Goal: Navigation & Orientation: Find specific page/section

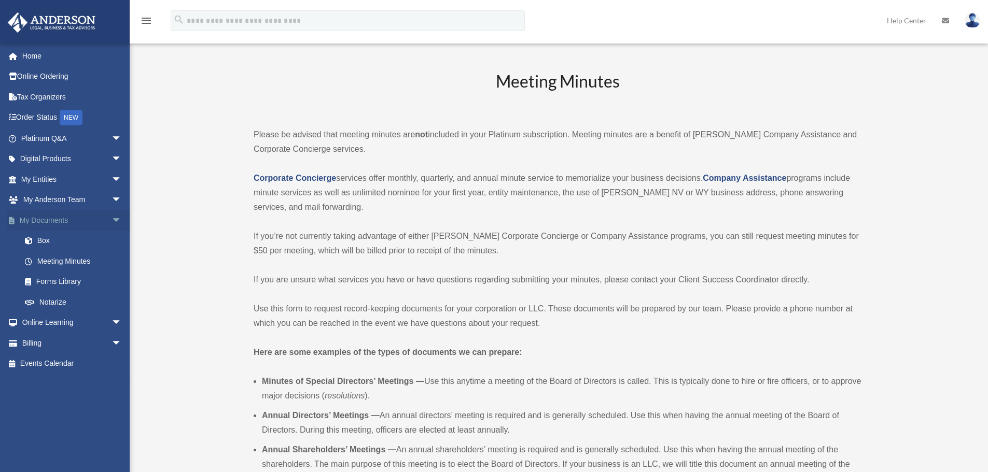
click at [112, 220] on span "arrow_drop_down" at bounding box center [122, 220] width 21 height 21
click at [112, 222] on span "arrow_drop_up" at bounding box center [122, 220] width 21 height 21
click at [45, 240] on link "Box" at bounding box center [76, 241] width 123 height 21
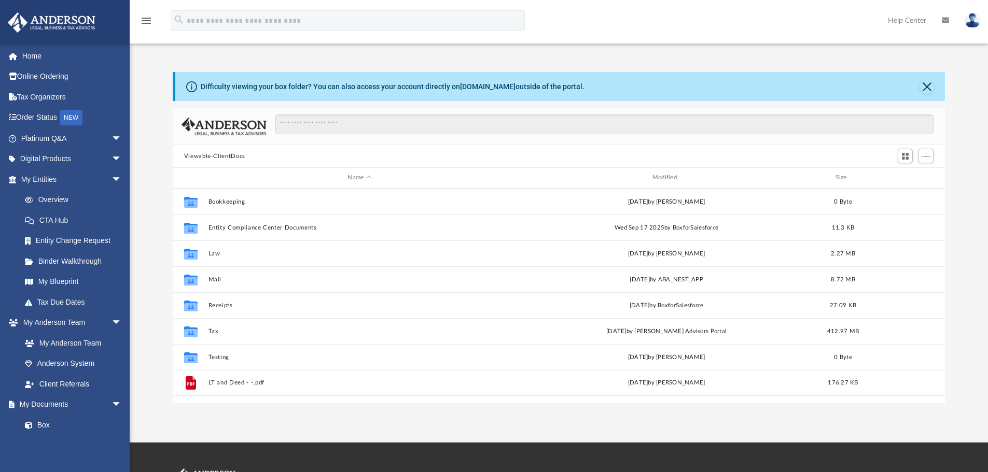
scroll to position [228, 764]
click at [35, 50] on link "Home" at bounding box center [72, 56] width 130 height 21
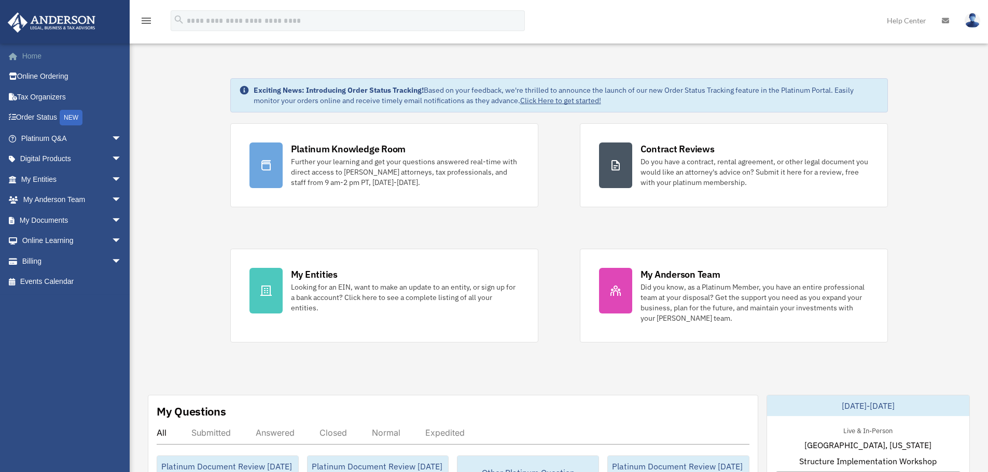
click at [41, 52] on link "Home" at bounding box center [72, 56] width 130 height 21
click at [112, 223] on span "arrow_drop_down" at bounding box center [122, 220] width 21 height 21
click at [52, 259] on link "Meeting Minutes" at bounding box center [76, 261] width 123 height 21
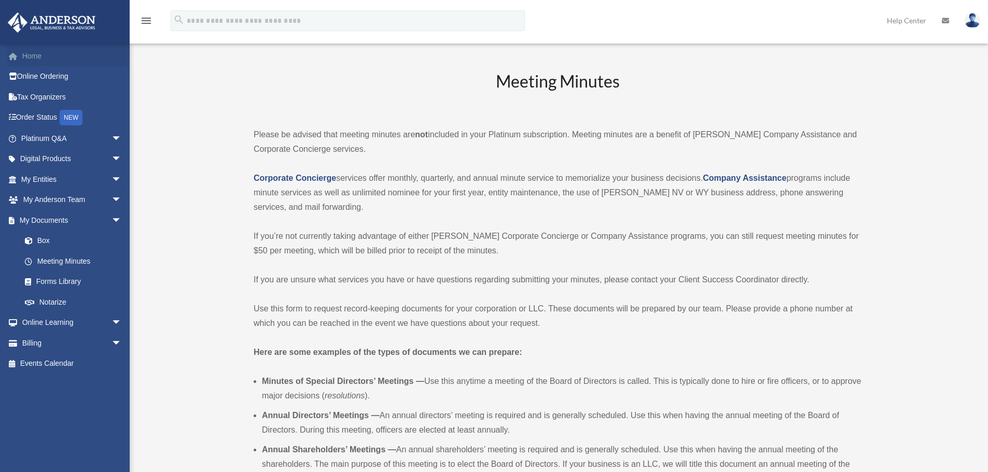
click at [21, 53] on span at bounding box center [19, 56] width 8 height 7
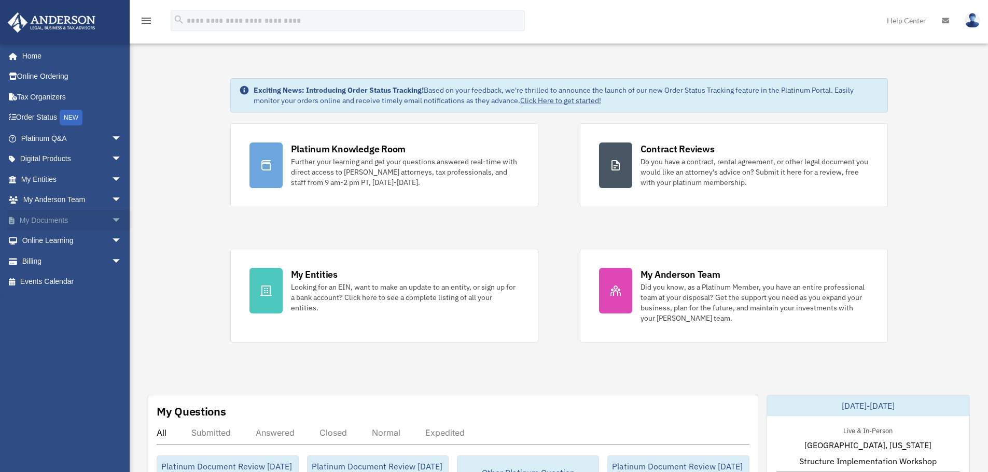
click at [112, 222] on span "arrow_drop_down" at bounding box center [122, 220] width 21 height 21
click at [112, 219] on span "arrow_drop_up" at bounding box center [122, 220] width 21 height 21
click at [112, 138] on span "arrow_drop_down" at bounding box center [122, 138] width 21 height 21
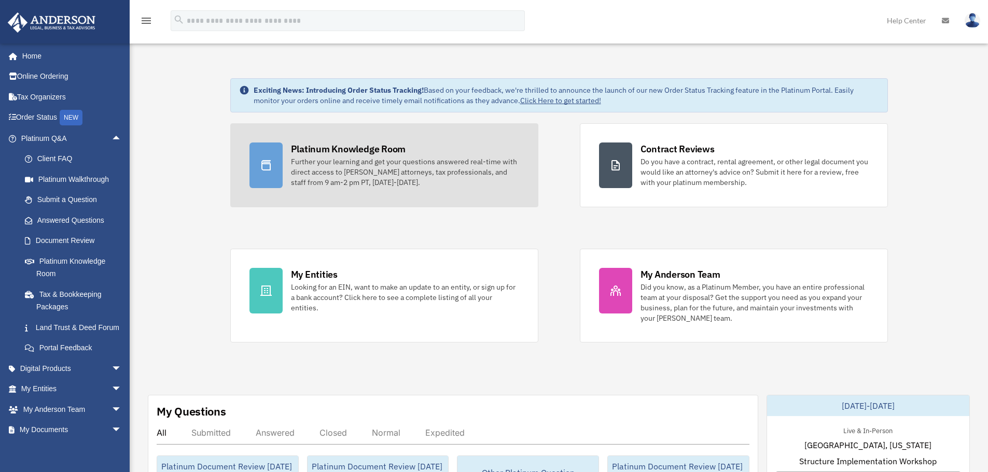
click at [310, 170] on div "Further your learning and get your questions answered real-time with direct acc…" at bounding box center [405, 172] width 228 height 31
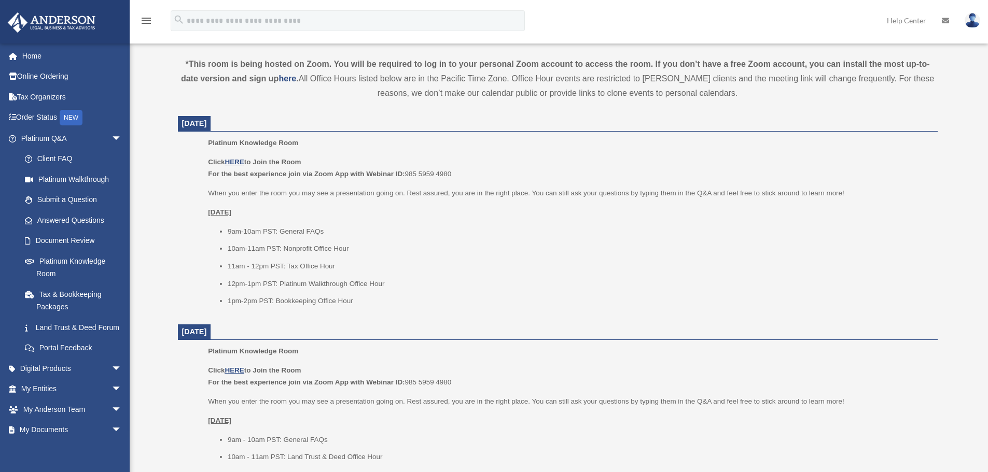
scroll to position [363, 0]
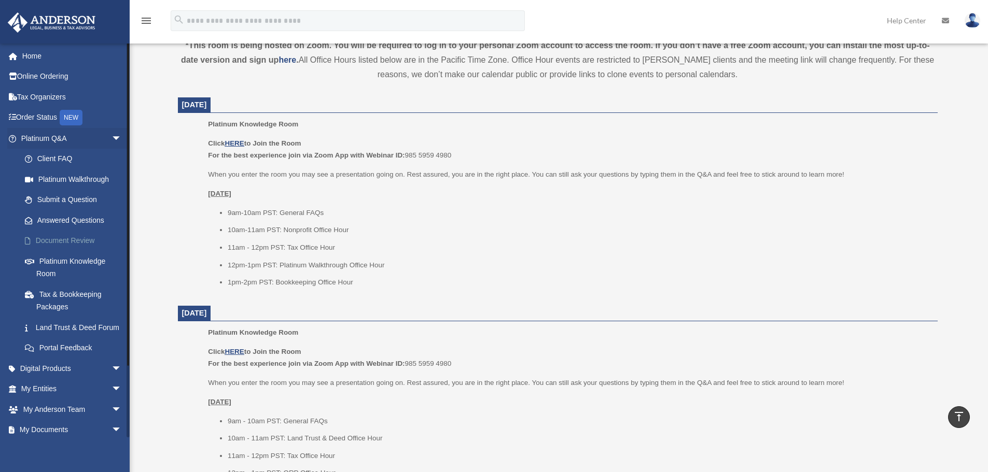
click at [61, 240] on link "Document Review" at bounding box center [76, 241] width 123 height 21
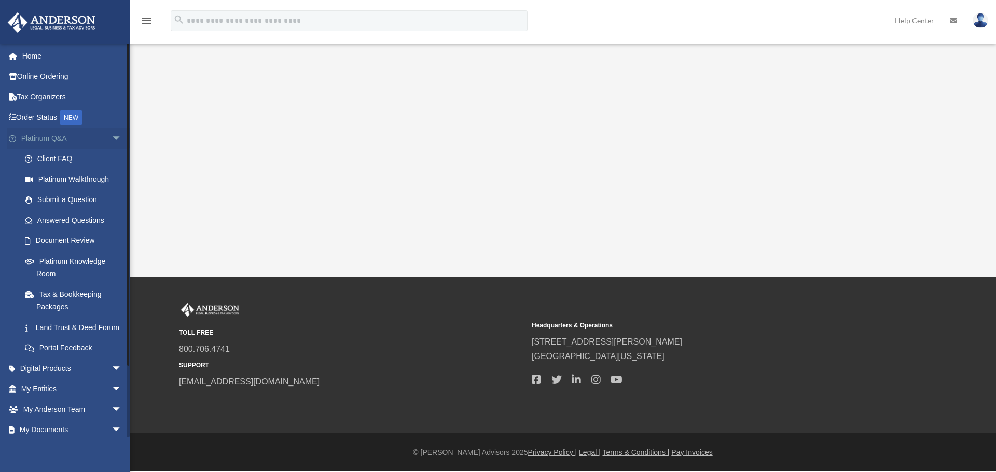
click at [112, 137] on span "arrow_drop_down" at bounding box center [122, 138] width 21 height 21
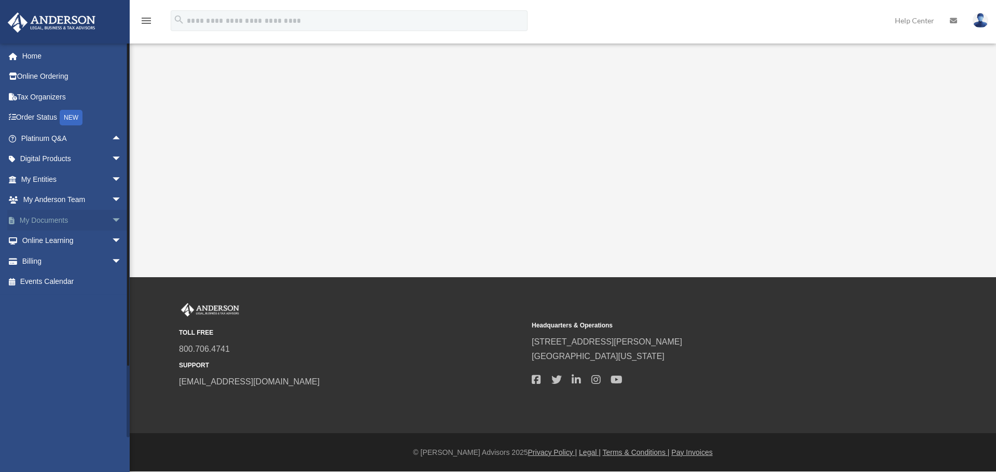
click at [112, 221] on span "arrow_drop_down" at bounding box center [122, 220] width 21 height 21
click at [112, 141] on span "arrow_drop_up" at bounding box center [122, 138] width 21 height 21
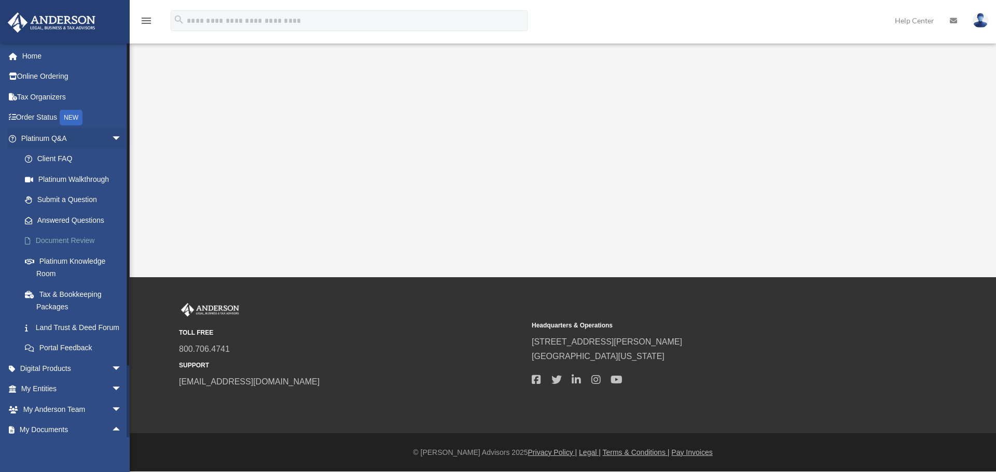
click at [66, 237] on link "Document Review" at bounding box center [76, 241] width 123 height 21
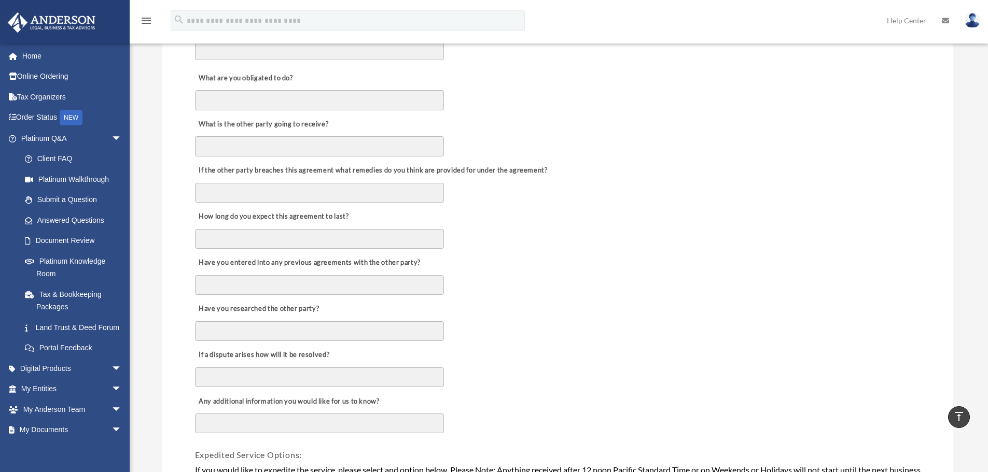
scroll to position [363, 0]
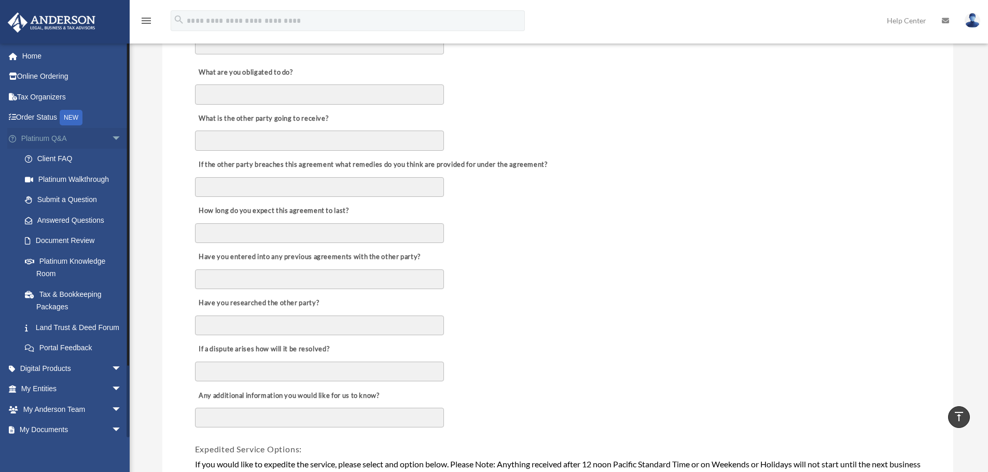
click at [112, 135] on span "arrow_drop_down" at bounding box center [122, 138] width 21 height 21
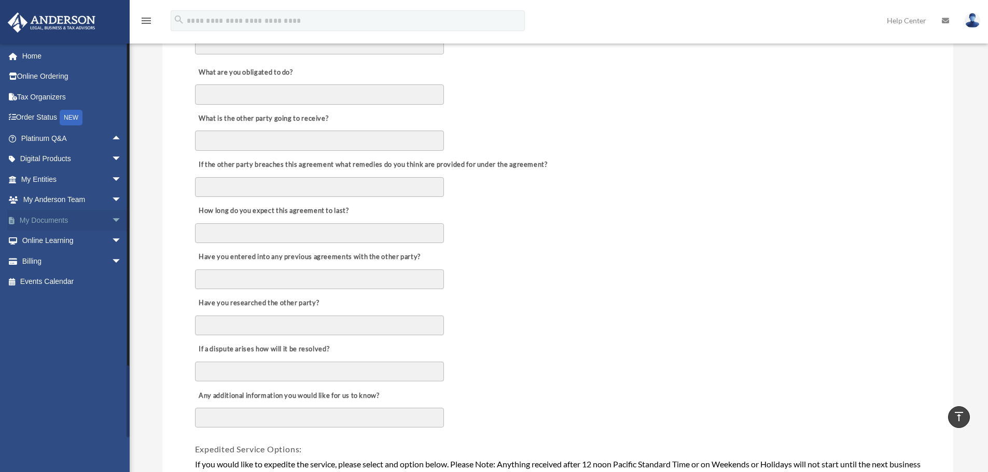
click at [112, 221] on span "arrow_drop_down" at bounding box center [122, 220] width 21 height 21
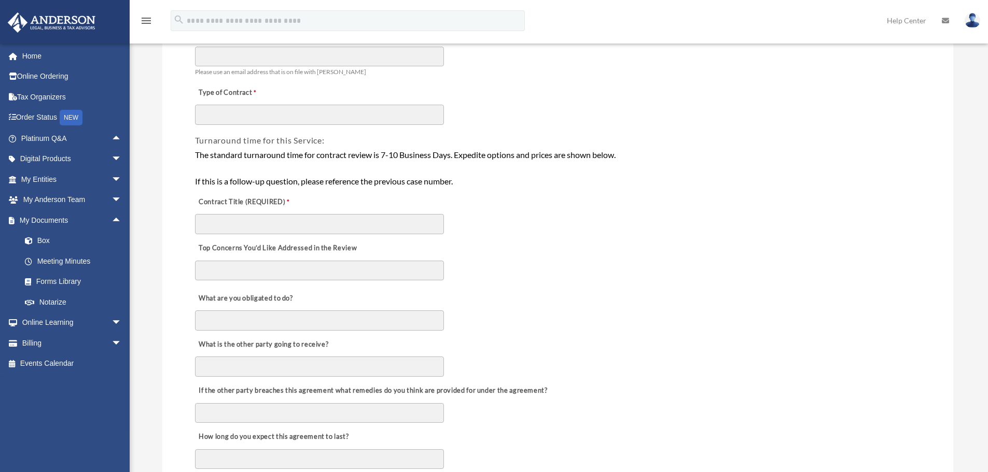
scroll to position [156, 0]
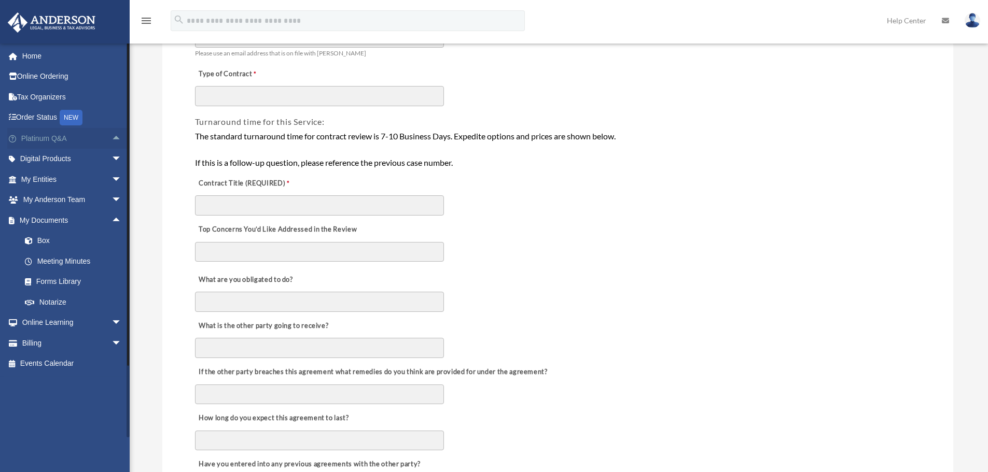
click at [112, 140] on span "arrow_drop_up" at bounding box center [122, 138] width 21 height 21
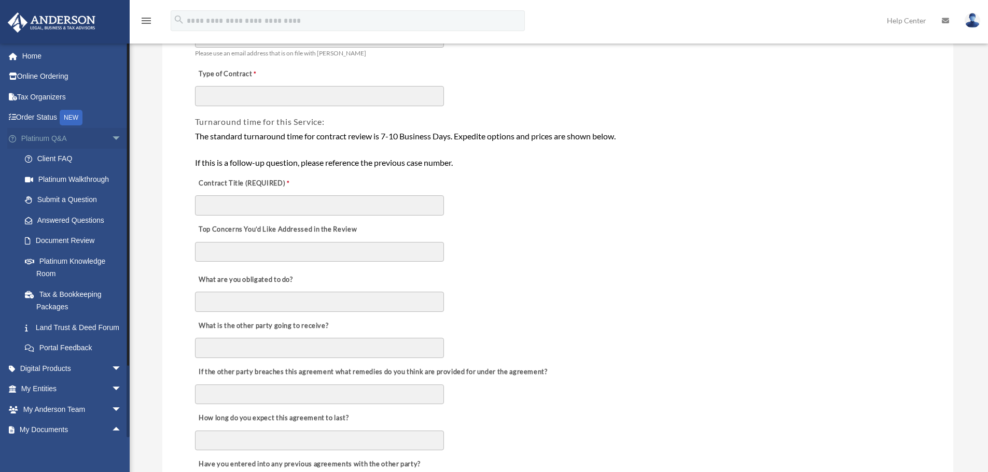
click at [113, 141] on span "arrow_drop_down" at bounding box center [122, 138] width 21 height 21
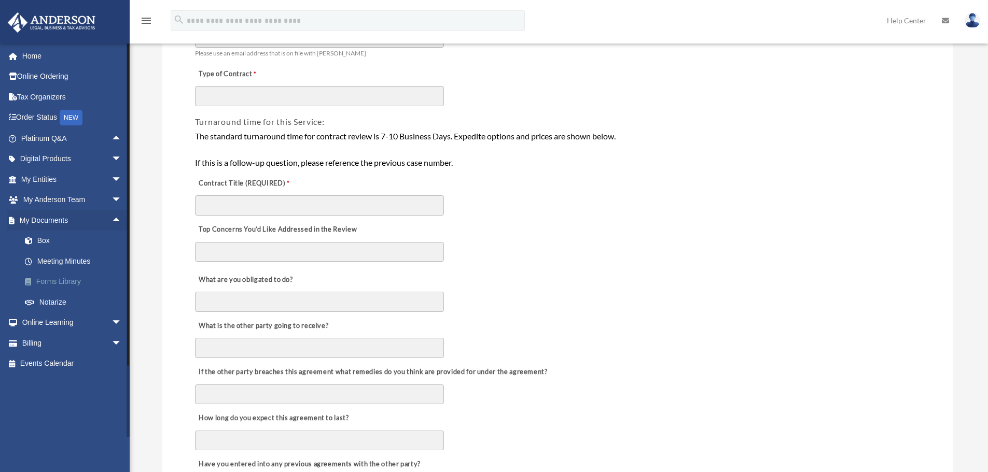
click at [64, 281] on link "Forms Library" at bounding box center [76, 282] width 123 height 21
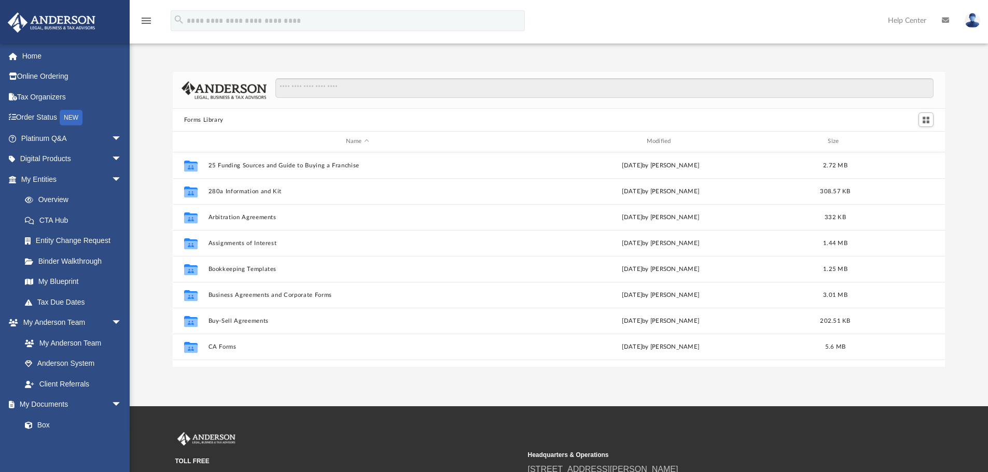
scroll to position [228, 764]
click at [335, 91] on input "Search files and folders" at bounding box center [604, 88] width 658 height 20
click at [112, 177] on span "arrow_drop_down" at bounding box center [122, 179] width 21 height 21
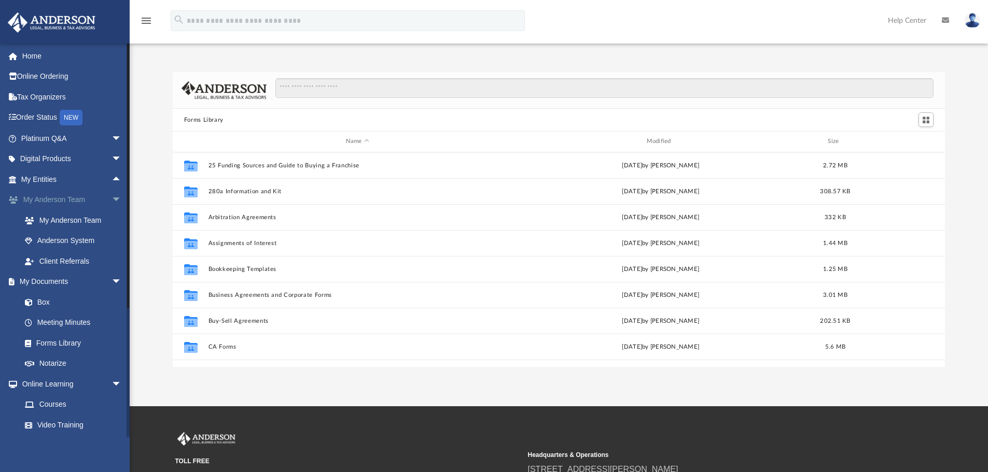
click at [112, 199] on span "arrow_drop_down" at bounding box center [122, 200] width 21 height 21
click at [112, 217] on span "arrow_drop_down" at bounding box center [122, 220] width 21 height 21
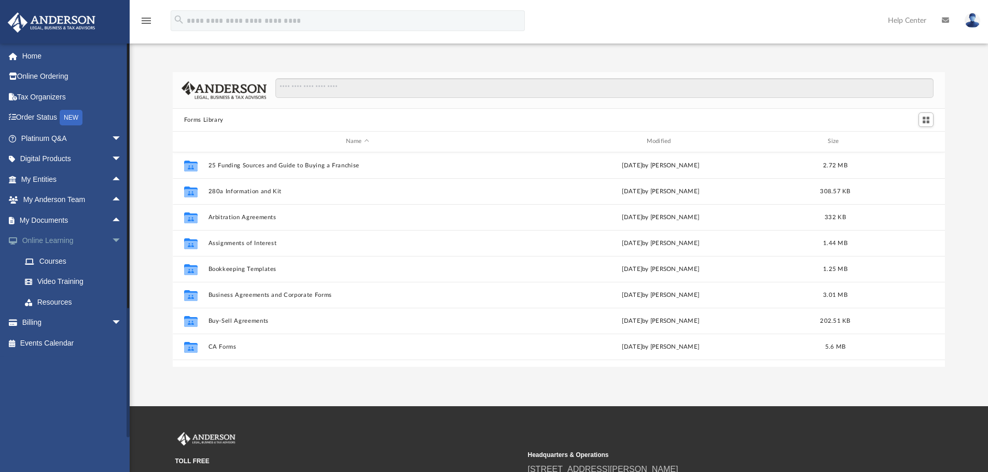
click at [112, 239] on span "arrow_drop_down" at bounding box center [122, 241] width 21 height 21
click at [112, 136] on span "arrow_drop_down" at bounding box center [122, 138] width 21 height 21
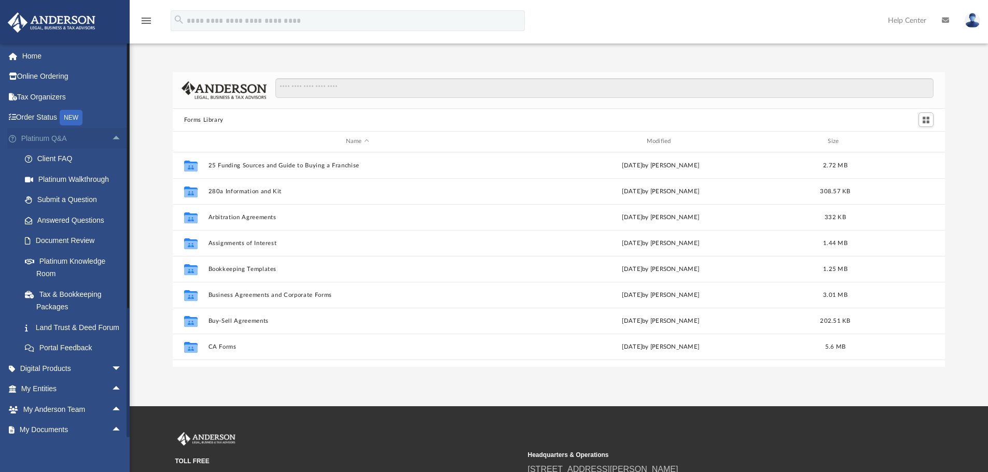
click at [112, 141] on span "arrow_drop_up" at bounding box center [122, 138] width 21 height 21
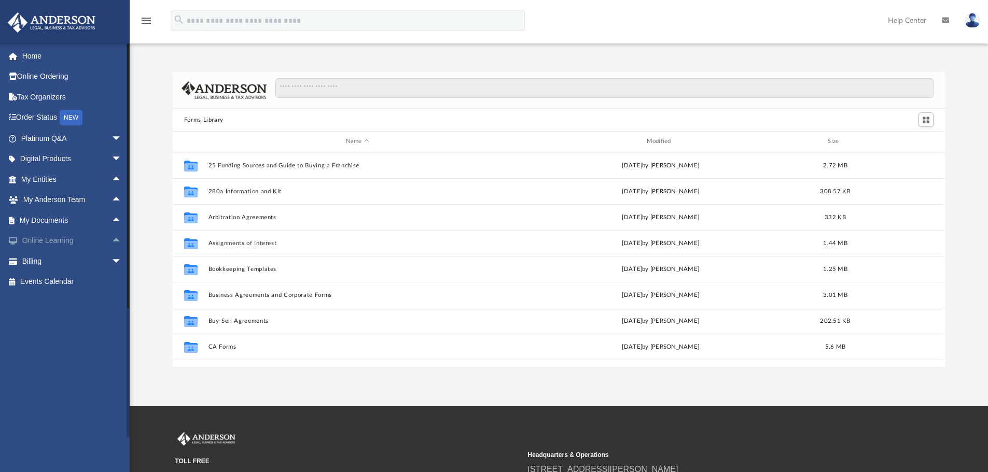
click at [82, 239] on link "Online Learning arrow_drop_up" at bounding box center [72, 241] width 130 height 21
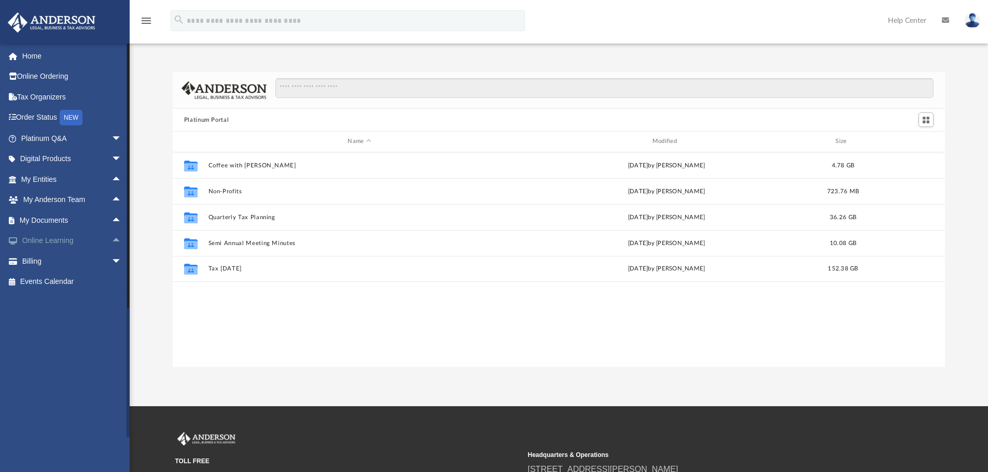
scroll to position [228, 764]
click at [112, 241] on span "arrow_drop_up" at bounding box center [122, 241] width 21 height 21
click at [48, 301] on link "Resources" at bounding box center [76, 302] width 123 height 21
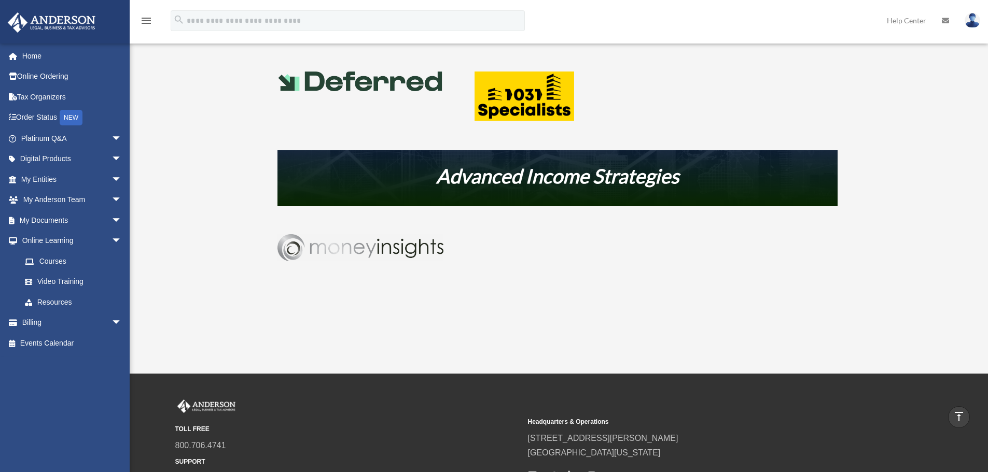
scroll to position [570, 0]
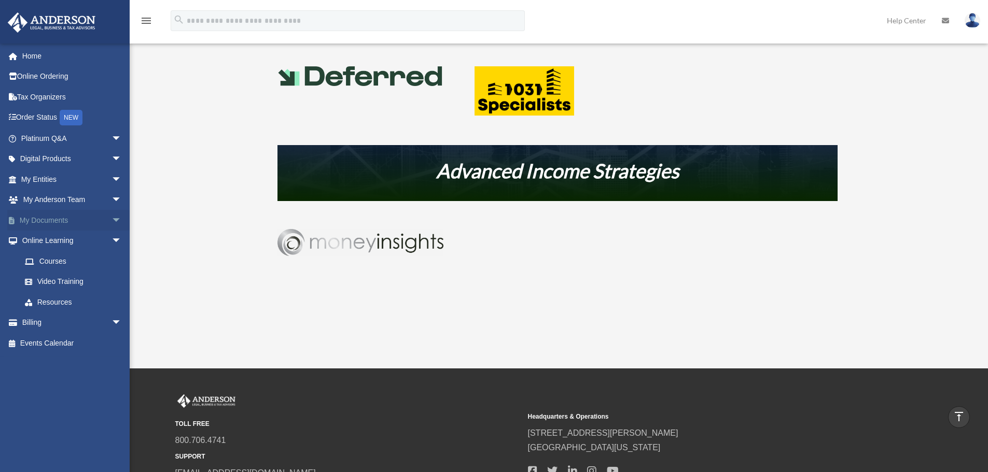
click at [112, 217] on span "arrow_drop_down" at bounding box center [122, 220] width 21 height 21
click at [112, 217] on span "arrow_drop_up" at bounding box center [122, 220] width 21 height 21
click at [112, 242] on span "arrow_drop_down" at bounding box center [122, 241] width 21 height 21
click at [112, 177] on span "arrow_drop_down" at bounding box center [122, 179] width 21 height 21
click at [112, 177] on span "arrow_drop_up" at bounding box center [122, 179] width 21 height 21
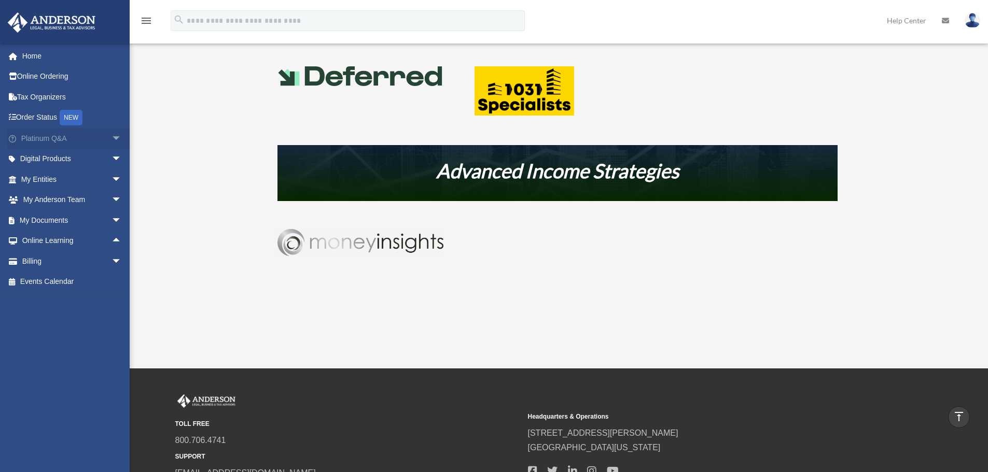
click at [112, 138] on span "arrow_drop_down" at bounding box center [122, 138] width 21 height 21
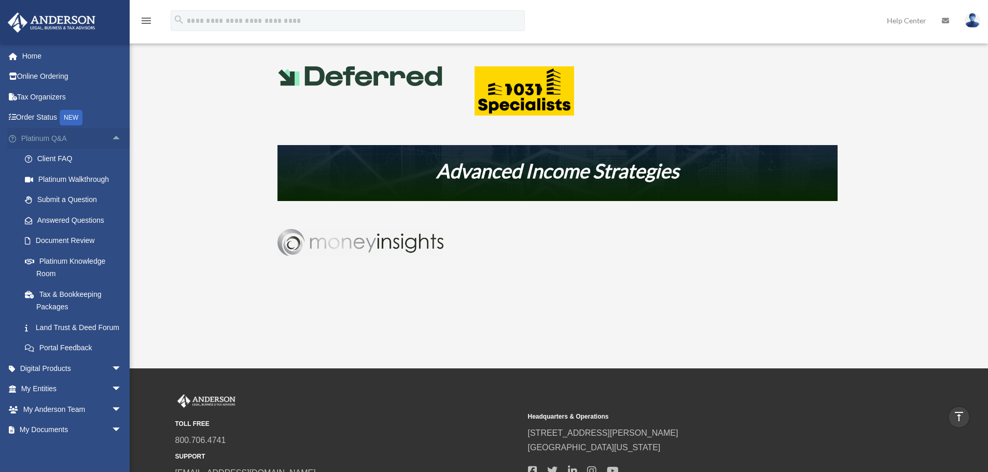
click at [112, 140] on span "arrow_drop_up" at bounding box center [122, 138] width 21 height 21
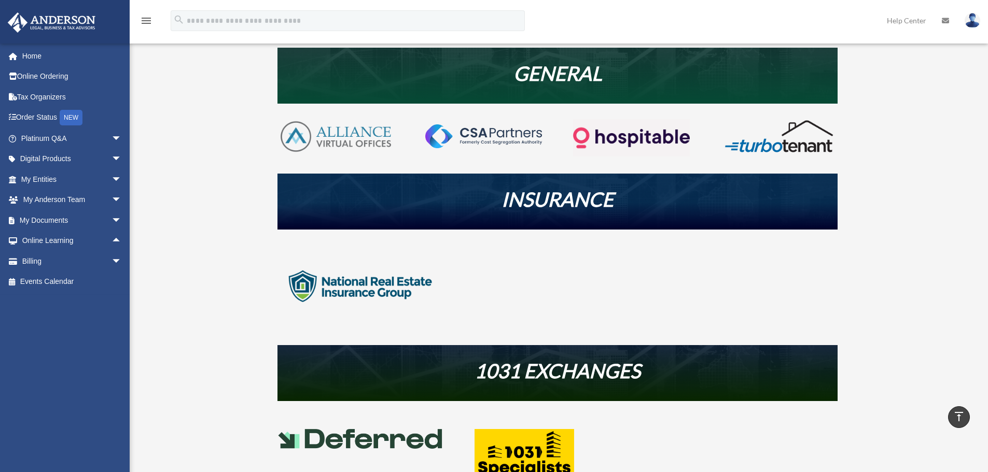
scroll to position [0, 0]
